Goal: Task Accomplishment & Management: Use online tool/utility

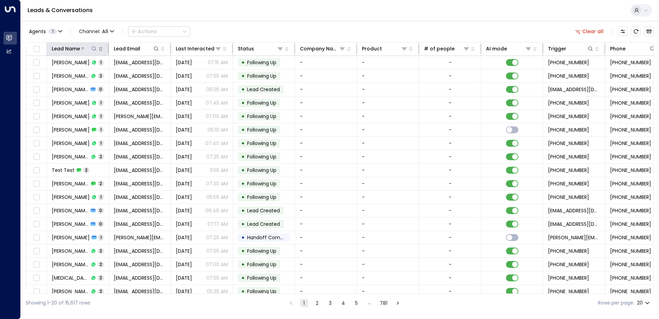
click at [94, 47] on icon at bounding box center [94, 48] width 4 height 4
click at [110, 70] on input "text" at bounding box center [94, 73] width 95 height 13
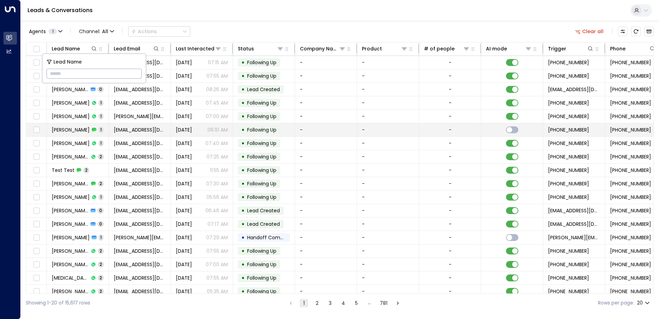
type input "**********"
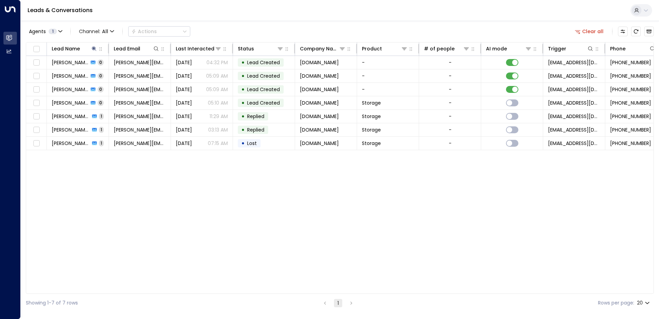
drag, startPoint x: 240, startPoint y: 209, endPoint x: 223, endPoint y: 189, distance: 26.2
click at [240, 208] on div "Lead Name Lead Email Last Interacted Status Company Name Product # of people AI…" at bounding box center [340, 167] width 628 height 251
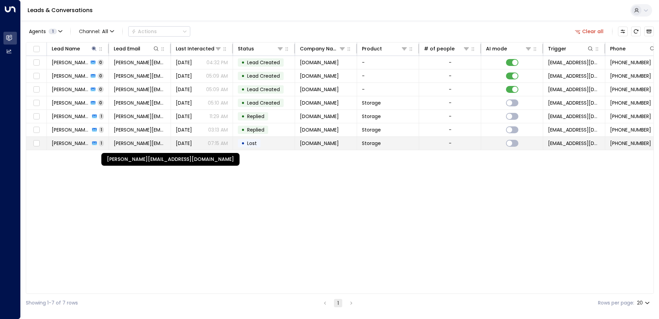
click at [154, 141] on span "[PERSON_NAME][EMAIL_ADDRESS][DOMAIN_NAME]" at bounding box center [140, 143] width 52 height 7
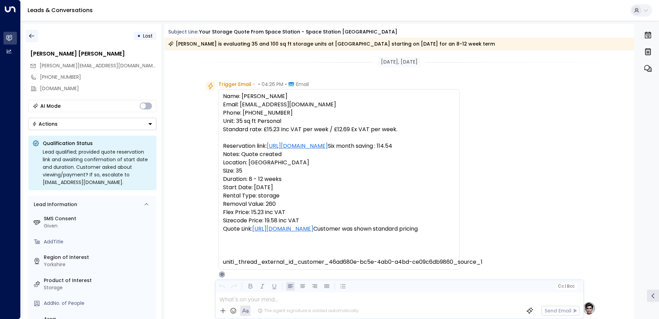
click at [31, 33] on icon "button" at bounding box center [31, 35] width 7 height 7
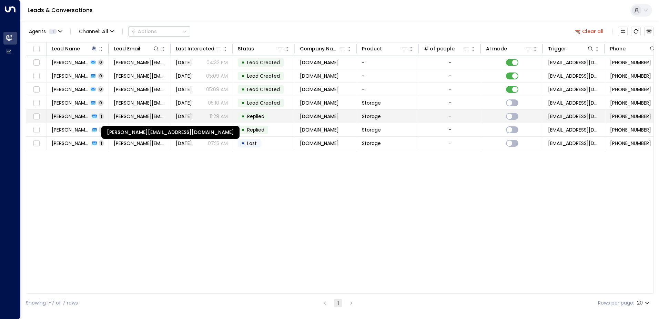
click at [142, 114] on span "[PERSON_NAME][EMAIL_ADDRESS][DOMAIN_NAME]" at bounding box center [140, 116] width 52 height 7
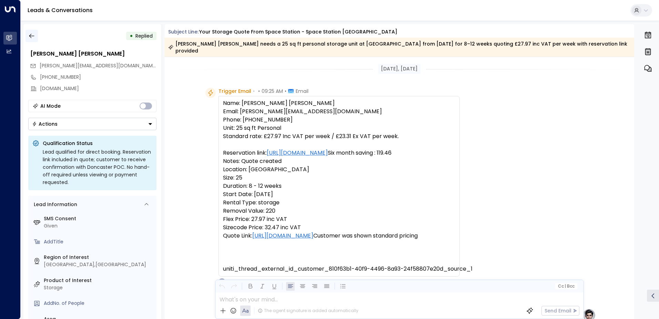
click at [35, 37] on icon "button" at bounding box center [31, 35] width 7 height 7
